Goal: Find specific page/section: Find specific page/section

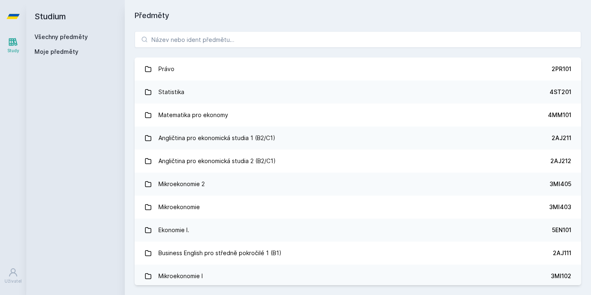
click at [296, 57] on button "Ne" at bounding box center [297, 53] width 30 height 21
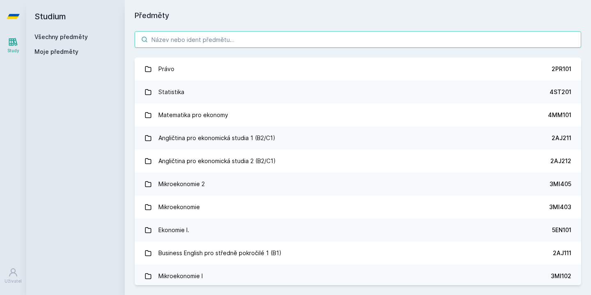
click at [207, 34] on input "search" at bounding box center [358, 39] width 446 height 16
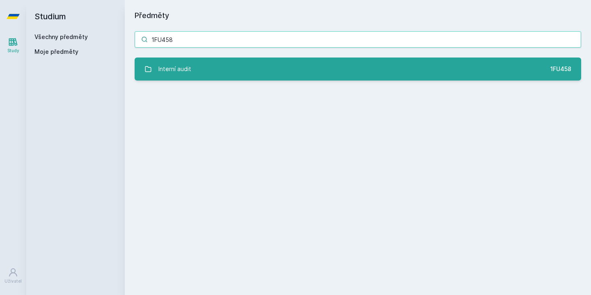
type input "1FU458"
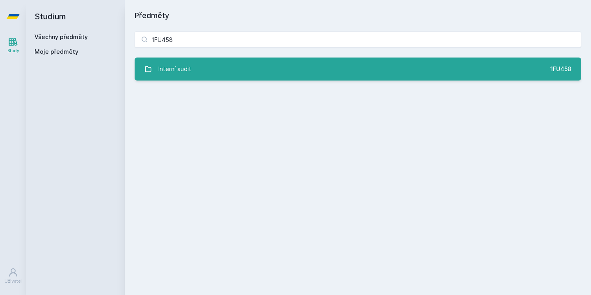
click at [238, 72] on link "Interní audit 1FU458" at bounding box center [358, 68] width 446 height 23
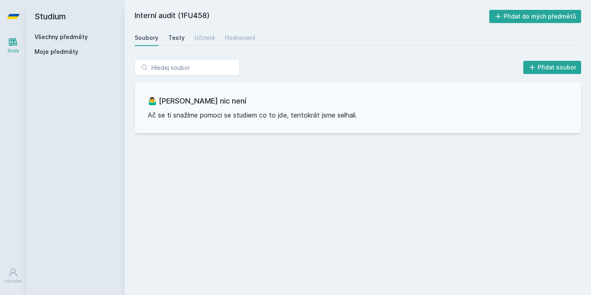
click at [170, 37] on div "Testy" at bounding box center [176, 38] width 16 height 8
click at [204, 42] on link "Učitelé" at bounding box center [204, 38] width 21 height 16
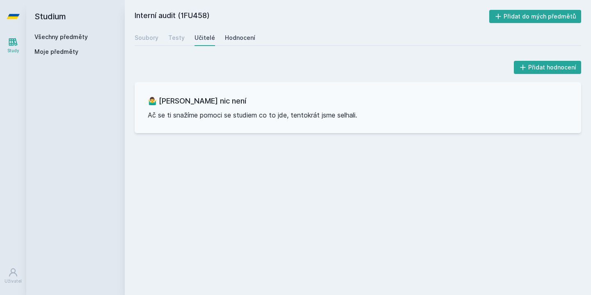
click at [242, 39] on div "Hodnocení" at bounding box center [240, 38] width 30 height 8
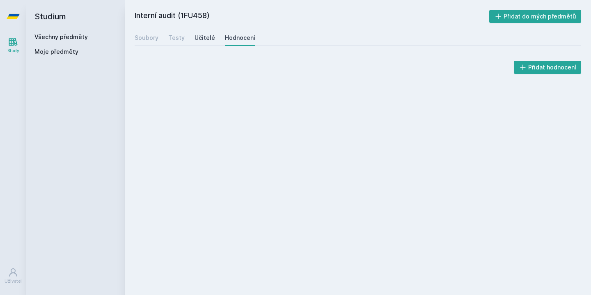
click at [209, 38] on div "Učitelé" at bounding box center [204, 38] width 21 height 8
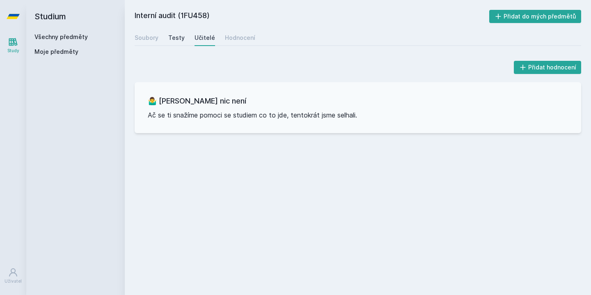
click at [168, 37] on div "Testy" at bounding box center [176, 38] width 16 height 8
